Goal: Information Seeking & Learning: Learn about a topic

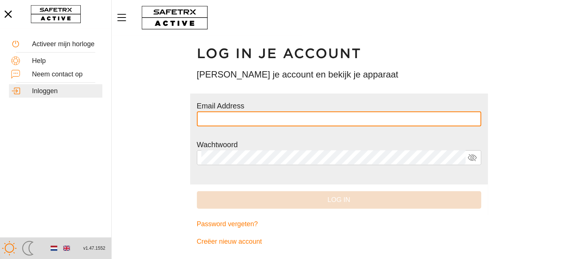
type input "**********"
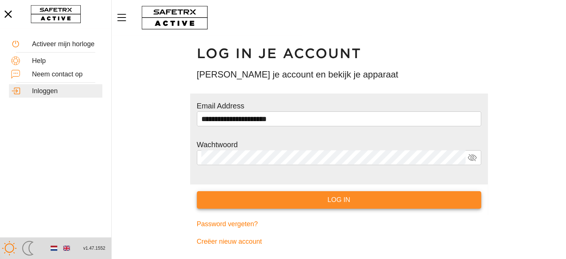
click at [346, 204] on span "Log in" at bounding box center [339, 200] width 272 height 12
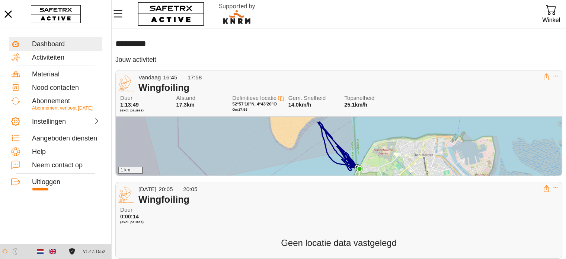
click at [425, 163] on div "1 km" at bounding box center [338, 145] width 445 height 59
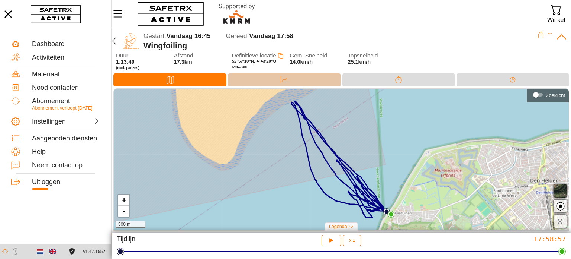
click at [295, 81] on div "Data" at bounding box center [284, 79] width 113 height 13
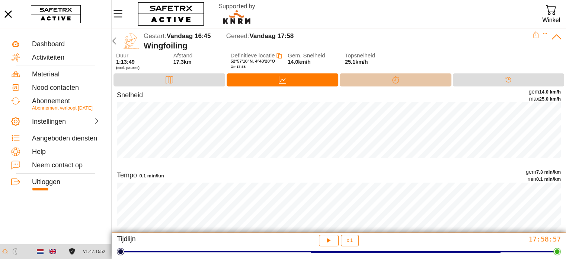
click at [429, 83] on div "Splitsen" at bounding box center [396, 79] width 112 height 13
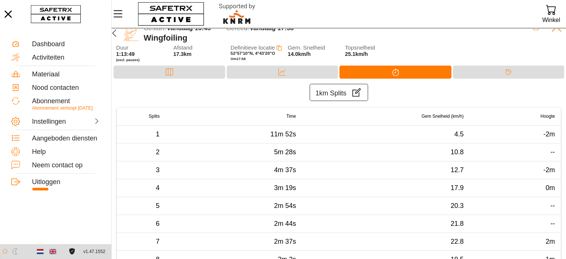
scroll to position [3, 0]
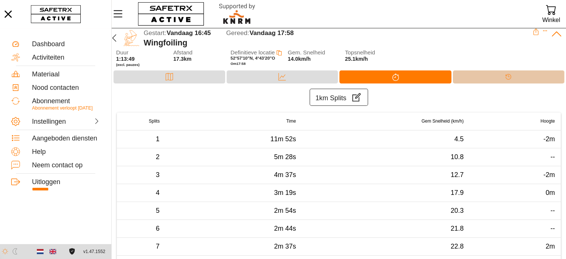
click at [521, 76] on div "Tijdlijn" at bounding box center [509, 76] width 112 height 13
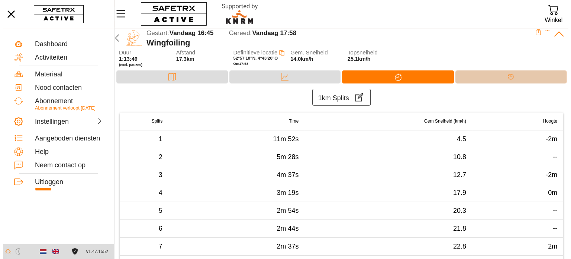
scroll to position [0, 0]
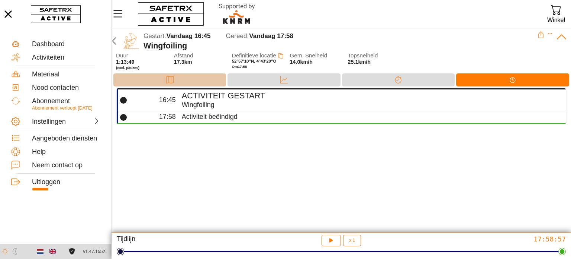
click at [184, 80] on div "Kaart" at bounding box center [169, 79] width 113 height 13
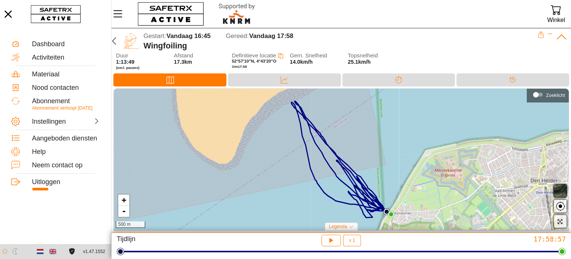
click at [253, 53] on span "Definitieve locatie" at bounding box center [254, 55] width 44 height 6
click at [334, 242] on icon "button" at bounding box center [332, 240] width 8 height 8
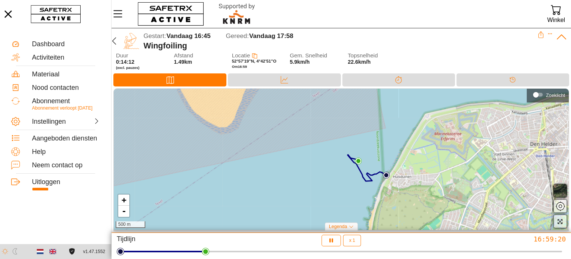
drag, startPoint x: 382, startPoint y: 161, endPoint x: 382, endPoint y: 124, distance: 36.5
click at [382, 124] on div "+ - 500 m" at bounding box center [341, 159] width 455 height 141
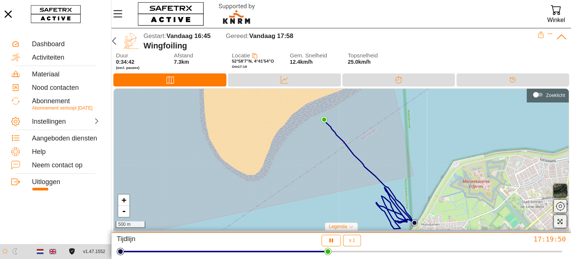
drag, startPoint x: 374, startPoint y: 141, endPoint x: 402, endPoint y: 189, distance: 55.6
click at [402, 189] on div "+ - 500 m" at bounding box center [341, 159] width 455 height 141
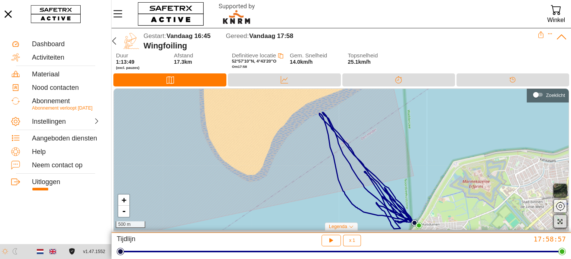
click at [561, 220] on icon "button" at bounding box center [560, 221] width 6 height 6
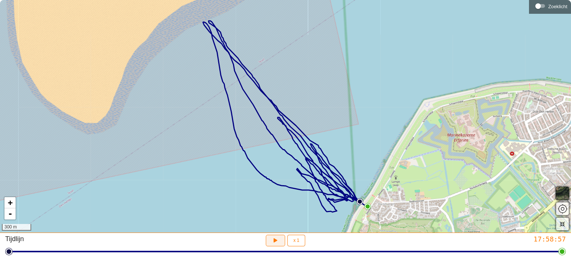
click at [281, 241] on button "button" at bounding box center [276, 240] width 20 height 12
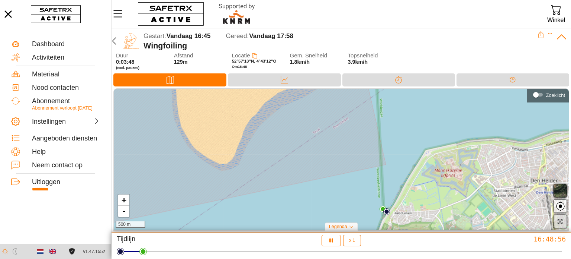
click at [561, 221] on icon "button" at bounding box center [560, 221] width 6 height 6
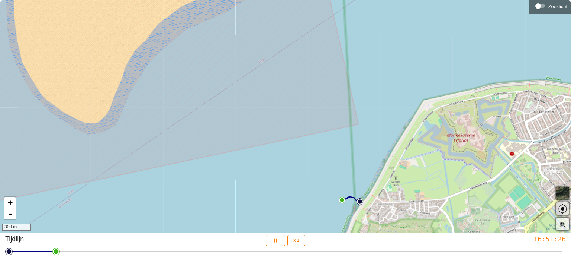
click at [562, 207] on span "button" at bounding box center [562, 208] width 9 height 9
click at [563, 204] on span "button" at bounding box center [562, 208] width 9 height 9
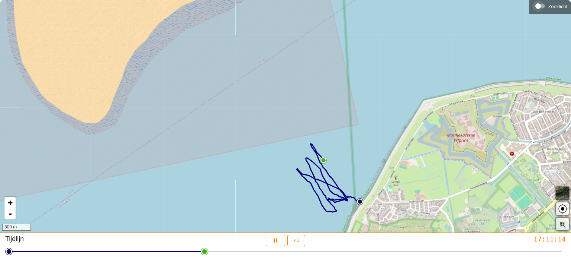
click at [538, 7] on div "Zoeklicht" at bounding box center [539, 6] width 6 height 6
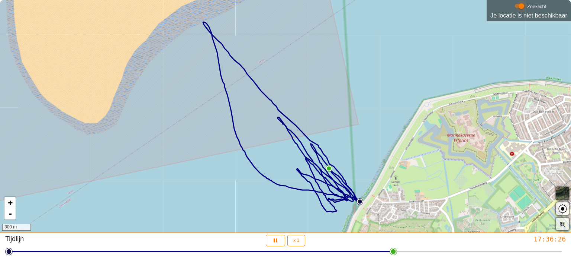
click at [519, 9] on div "Zoeklicht" at bounding box center [522, 6] width 6 height 6
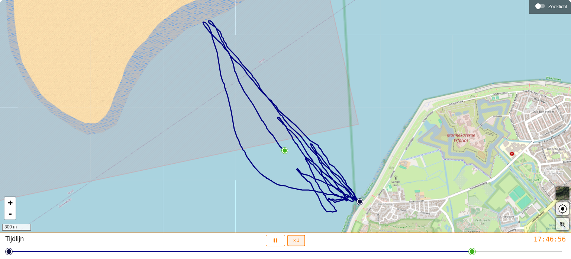
click at [295, 244] on span "x 1" at bounding box center [297, 240] width 6 height 9
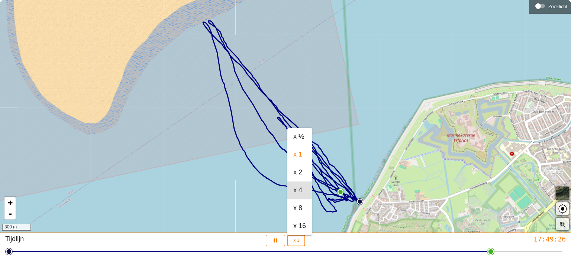
click at [296, 198] on div "x 4" at bounding box center [300, 190] width 25 height 18
type input "4"
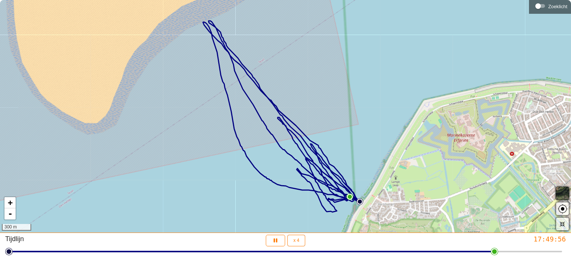
click at [296, 198] on div "x 4" at bounding box center [300, 190] width 25 height 18
click at [277, 240] on icon "button" at bounding box center [275, 239] width 6 height 6
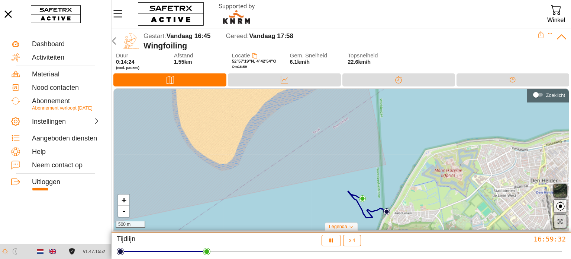
click at [564, 223] on span "button" at bounding box center [560, 221] width 9 height 9
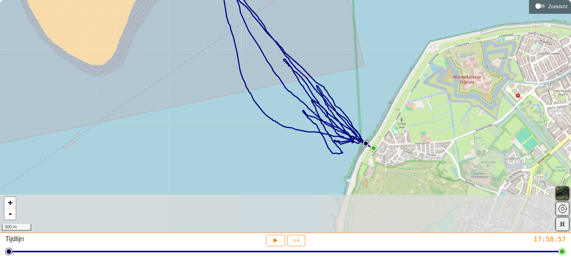
drag, startPoint x: 450, startPoint y: 189, endPoint x: 456, endPoint y: 126, distance: 62.8
click at [456, 126] on div "+ - 300 m" at bounding box center [285, 116] width 571 height 232
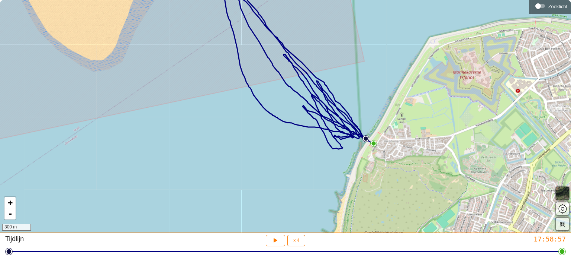
click at [423, 160] on div "+ - 300 m" at bounding box center [285, 116] width 571 height 232
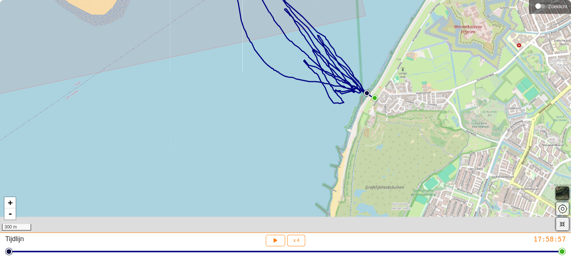
drag, startPoint x: 423, startPoint y: 160, endPoint x: 424, endPoint y: 113, distance: 47.6
click at [424, 113] on div "+ - 300 m" at bounding box center [285, 116] width 571 height 232
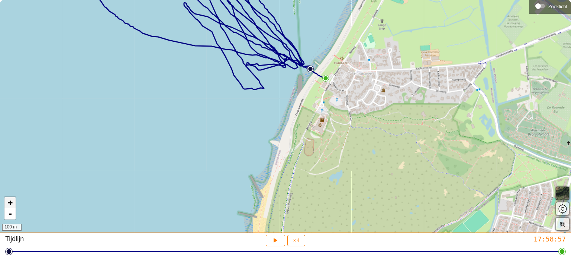
click at [13, 204] on link "+" at bounding box center [9, 202] width 11 height 11
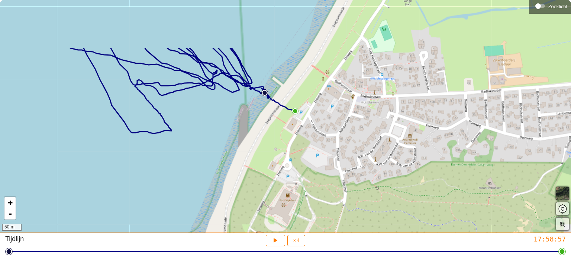
drag, startPoint x: 331, startPoint y: 99, endPoint x: 260, endPoint y: 170, distance: 100.2
click at [260, 170] on div "+ - 50 m" at bounding box center [285, 116] width 571 height 232
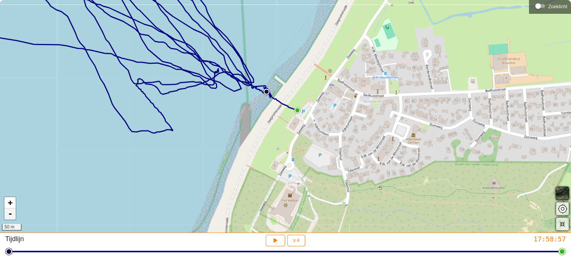
click at [10, 216] on link "-" at bounding box center [9, 213] width 11 height 11
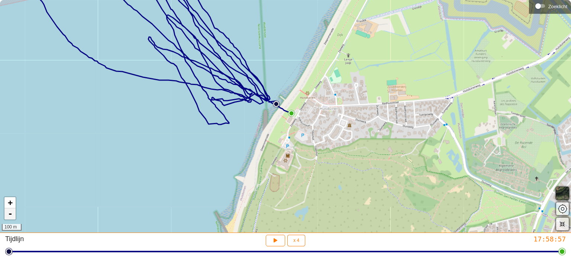
click at [10, 216] on link "-" at bounding box center [9, 213] width 11 height 11
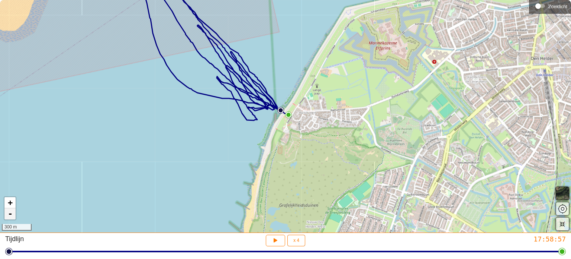
click at [10, 216] on link "-" at bounding box center [9, 213] width 11 height 11
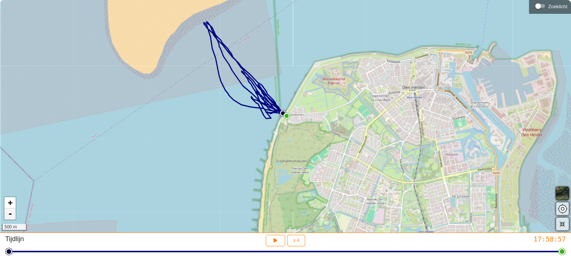
click at [10, 216] on link "-" at bounding box center [9, 213] width 11 height 11
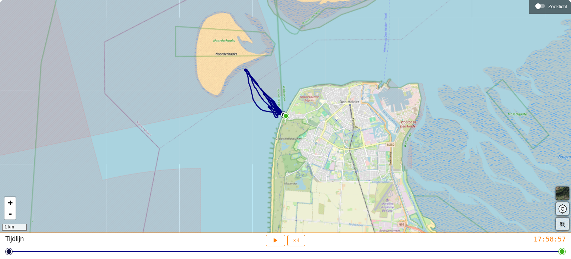
click at [252, 201] on div "+ - 1 km" at bounding box center [285, 116] width 571 height 232
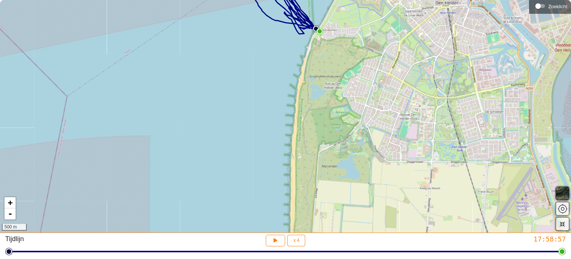
click at [267, 170] on div "+ - 500 m" at bounding box center [285, 116] width 571 height 232
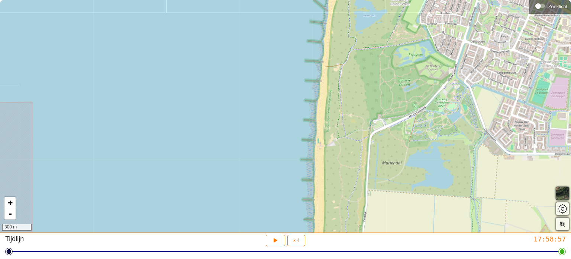
click at [267, 170] on div "+ - 300 m" at bounding box center [285, 116] width 571 height 232
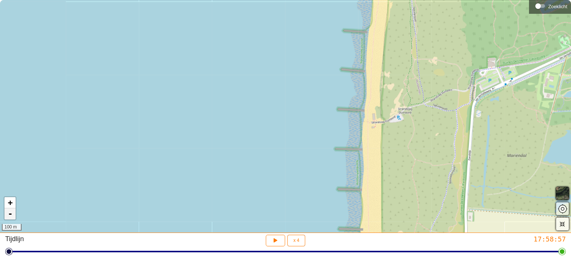
click at [12, 218] on link "-" at bounding box center [9, 213] width 11 height 11
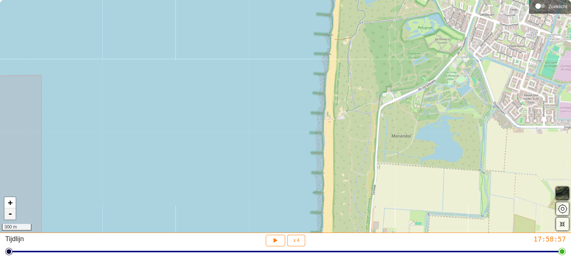
click at [12, 218] on link "-" at bounding box center [9, 213] width 11 height 11
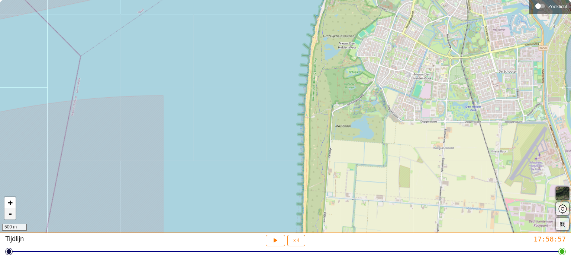
click at [12, 218] on link "-" at bounding box center [9, 213] width 11 height 11
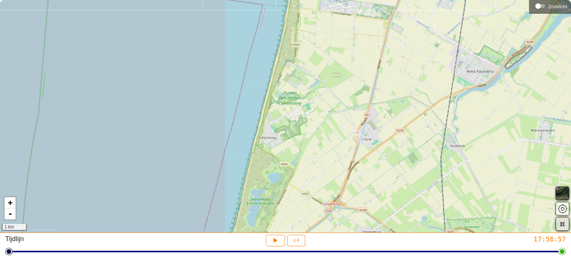
click at [565, 226] on span "button" at bounding box center [562, 223] width 9 height 9
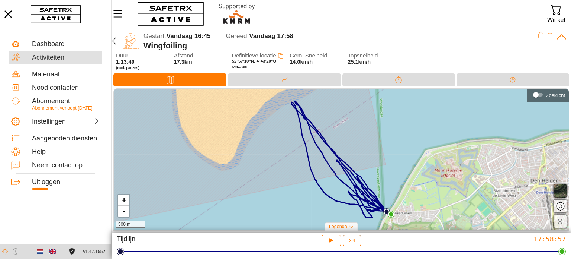
click at [54, 59] on div "Activiteiten" at bounding box center [66, 58] width 68 height 8
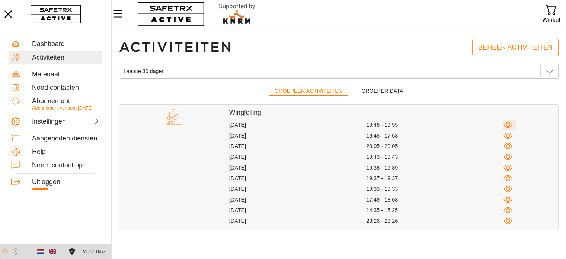
click at [507, 126] on icon "button" at bounding box center [507, 124] width 9 height 9
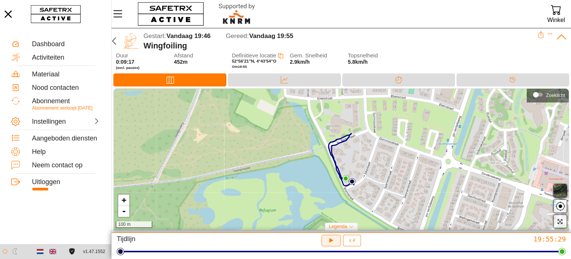
click at [330, 243] on icon "button" at bounding box center [332, 240] width 8 height 8
click at [66, 87] on div "Nood contacten" at bounding box center [66, 88] width 68 height 8
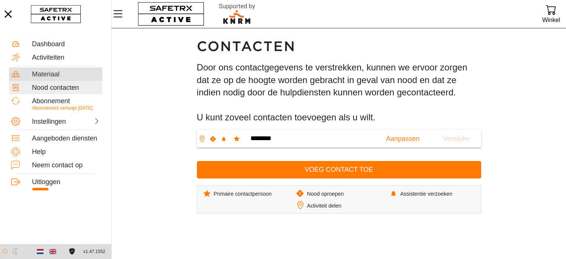
click at [54, 73] on div "Materiaal" at bounding box center [66, 74] width 68 height 8
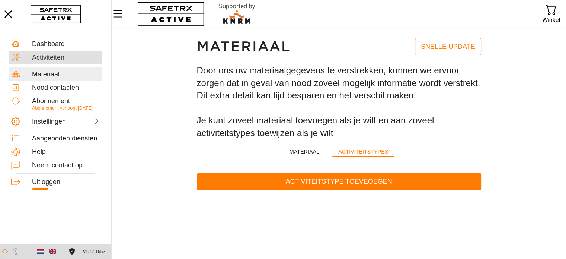
click at [51, 57] on div "Activiteiten" at bounding box center [66, 58] width 68 height 8
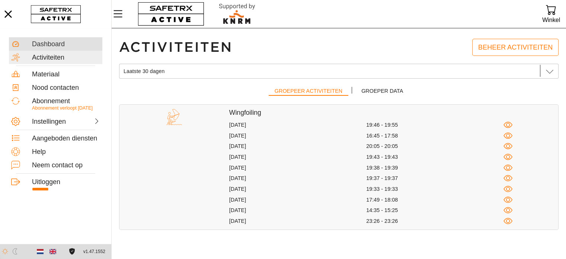
click at [52, 49] on div "Dashboard" at bounding box center [55, 43] width 93 height 13
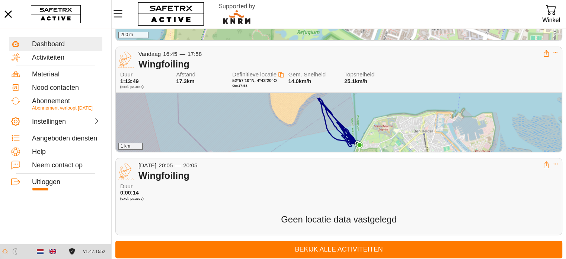
scroll to position [138, 0]
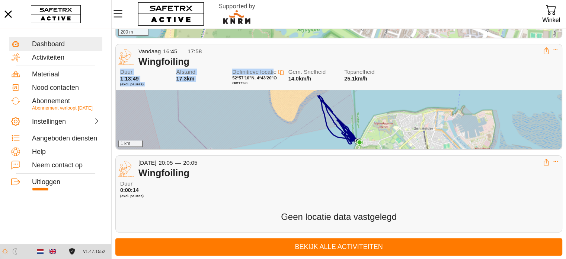
drag, startPoint x: 274, startPoint y: 74, endPoint x: 189, endPoint y: 65, distance: 85.3
click at [189, 65] on div "Vandaag 16:45 — 17:58 Wingfoiling Duur 1:13:49 (excl. [GEOGRAPHIC_DATA]) Afstan…" at bounding box center [339, 67] width 446 height 46
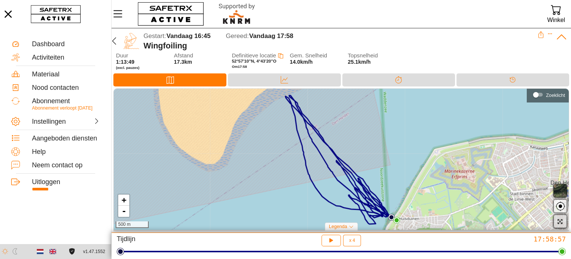
click at [562, 224] on span "button" at bounding box center [560, 221] width 9 height 9
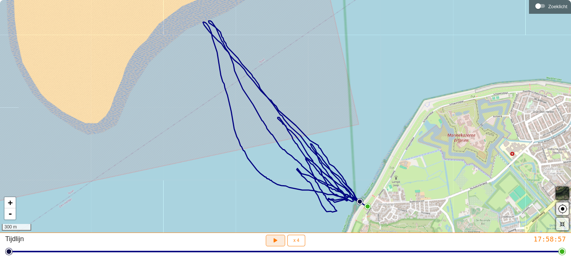
click at [272, 240] on icon "button" at bounding box center [276, 240] width 8 height 8
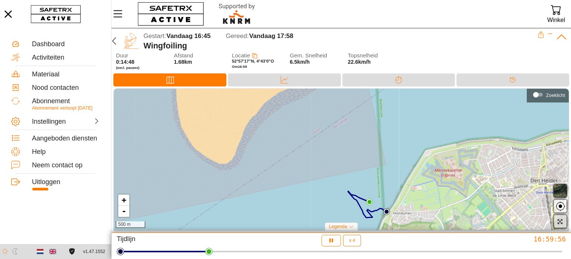
click at [557, 219] on span "button" at bounding box center [560, 221] width 9 height 9
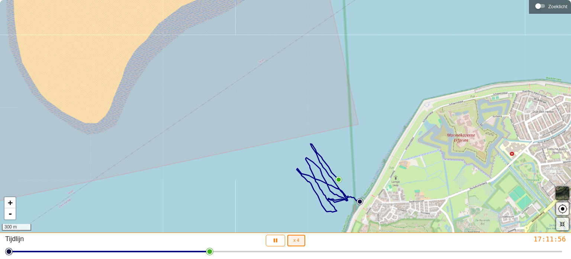
click at [292, 241] on button "x 4" at bounding box center [297, 240] width 18 height 12
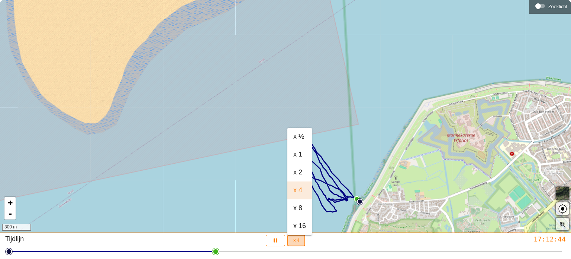
click at [292, 241] on button "x 4" at bounding box center [297, 240] width 18 height 12
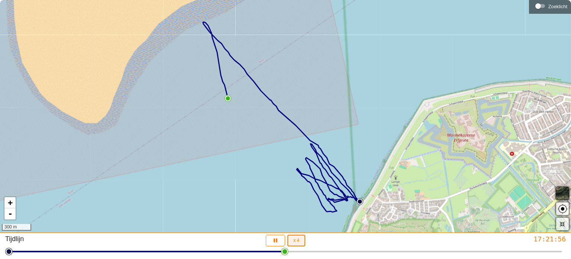
click at [301, 241] on button "x 4" at bounding box center [297, 240] width 18 height 12
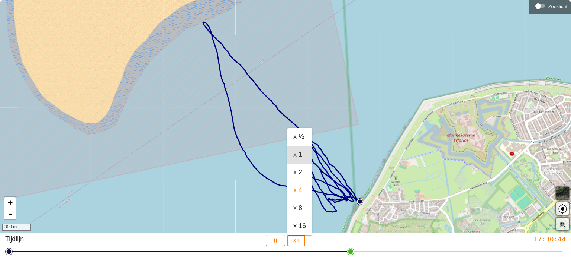
click at [304, 149] on div "x 1" at bounding box center [300, 154] width 13 height 12
type input "1"
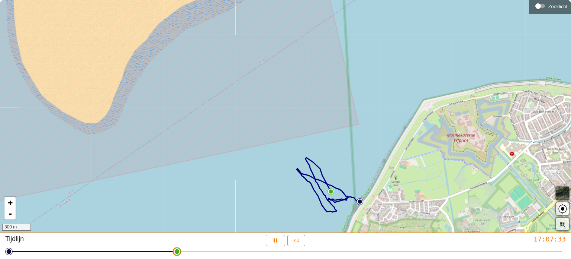
drag, startPoint x: 395, startPoint y: 253, endPoint x: 169, endPoint y: 247, distance: 226.6
click at [169, 247] on html "[PERSON_NAME] Dashboard Activiteiten Materiaal Nood contacten Abonnement Abonne…" at bounding box center [285, 129] width 571 height 259
click at [173, 255] on div at bounding box center [174, 250] width 7 height 7
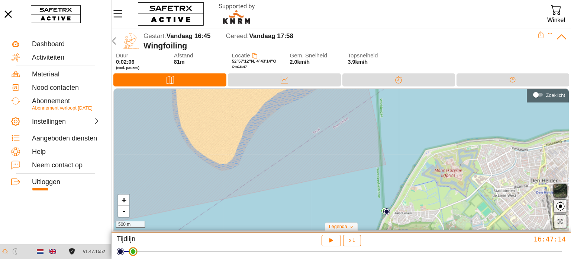
drag, startPoint x: 173, startPoint y: 256, endPoint x: 21, endPoint y: 246, distance: 152.1
click at [21, 246] on html "[PERSON_NAME] Dashboard Activiteiten Materiaal Nood contacten Abonnement Abonne…" at bounding box center [285, 129] width 571 height 259
click at [354, 226] on icon at bounding box center [351, 226] width 5 height 5
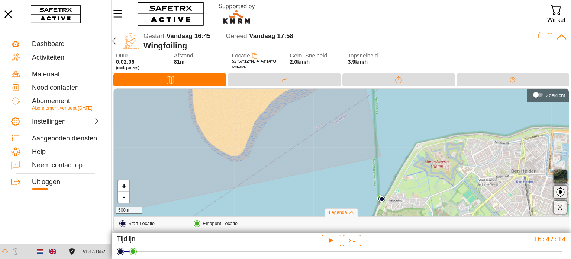
click at [122, 222] on img at bounding box center [122, 223] width 7 height 7
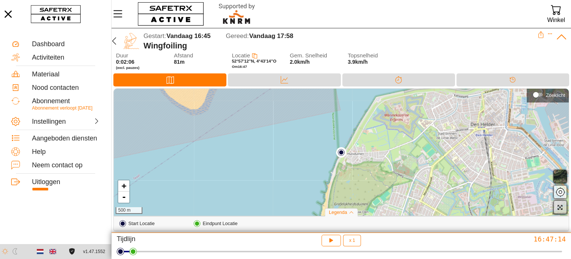
click at [560, 207] on icon "button" at bounding box center [560, 207] width 5 height 5
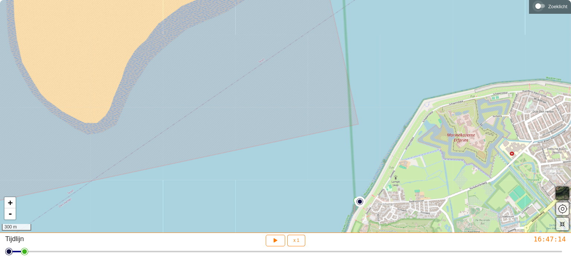
click at [540, 6] on div "Zoeklicht" at bounding box center [539, 6] width 6 height 6
click at [530, 5] on div "Zoeklicht" at bounding box center [530, 6] width 6 height 6
click at [565, 210] on span "button" at bounding box center [562, 208] width 9 height 9
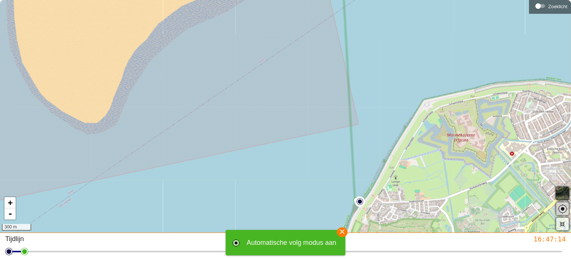
click at [565, 210] on span "button" at bounding box center [562, 208] width 9 height 9
click at [341, 231] on icon "button" at bounding box center [340, 231] width 5 height 5
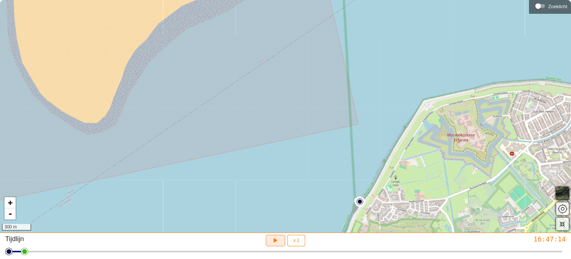
click at [277, 240] on icon "button" at bounding box center [275, 239] width 6 height 6
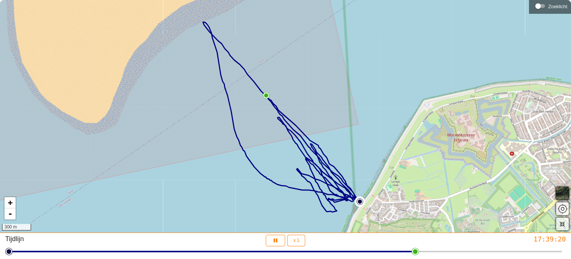
drag, startPoint x: 7, startPoint y: 0, endPoint x: 82, endPoint y: 46, distance: 88.0
click at [82, 46] on div "+ - 300 m" at bounding box center [285, 116] width 571 height 232
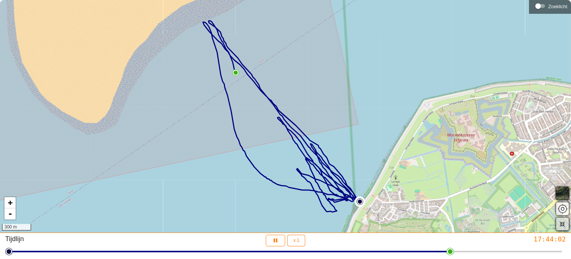
click at [560, 223] on icon "button" at bounding box center [563, 224] width 6 height 6
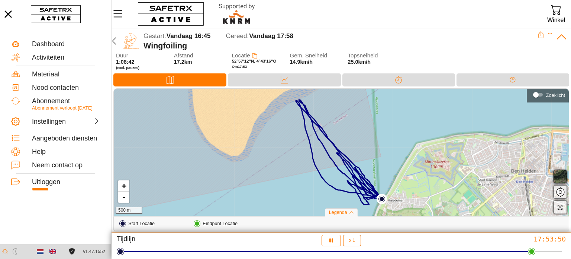
click at [560, 36] on icon at bounding box center [562, 37] width 12 height 12
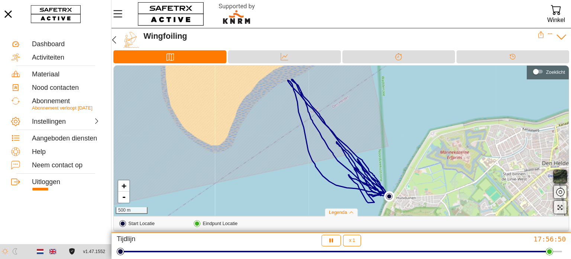
click at [560, 36] on icon at bounding box center [562, 37] width 12 height 12
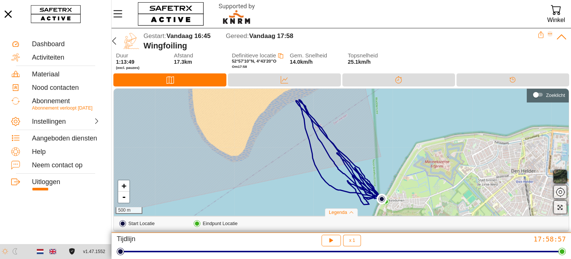
click at [550, 33] on icon "Expand" at bounding box center [550, 33] width 5 height 5
click at [453, 49] on div "Wingfoiling" at bounding box center [341, 46] width 394 height 10
click at [541, 35] on icon at bounding box center [541, 33] width 3 height 4
click at [71, 124] on div at bounding box center [84, 120] width 33 height 7
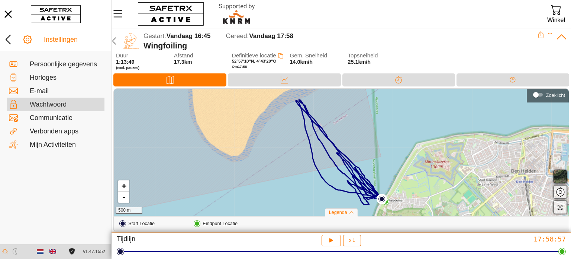
click at [56, 105] on div "Wachtwoord" at bounding box center [66, 104] width 73 height 8
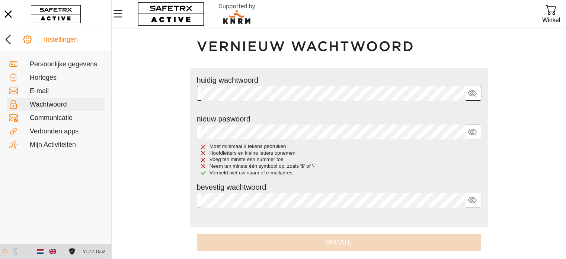
click at [474, 90] on icon at bounding box center [472, 93] width 9 height 9
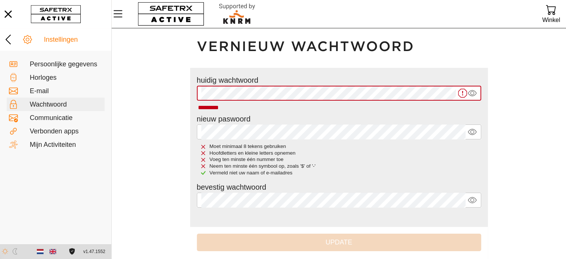
click at [474, 90] on icon at bounding box center [472, 93] width 9 height 9
click at [66, 116] on div "Communicatie" at bounding box center [66, 118] width 73 height 8
